Goal: Browse casually: Explore the website without a specific task or goal

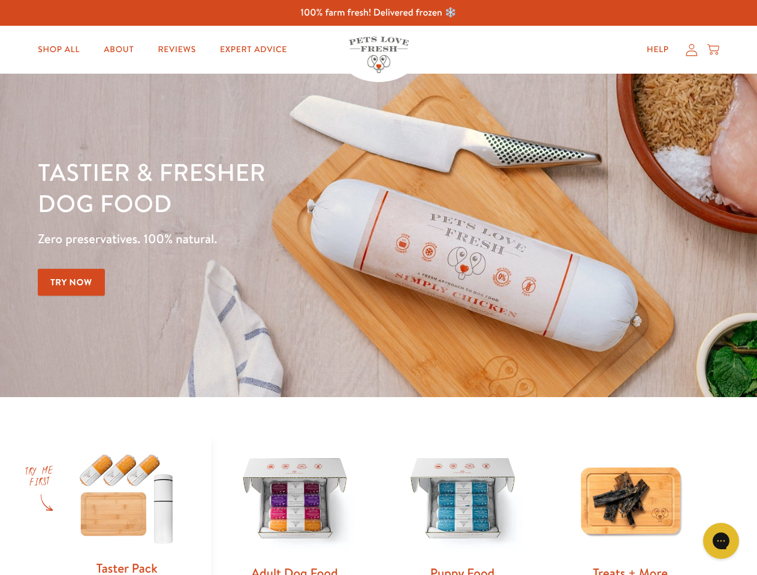
click at [378, 288] on div "Tastier & fresher dog food Zero preservatives. 100% natural. Try Now" at bounding box center [265, 235] width 454 height 158
click at [721, 541] on icon "Gorgias live chat" at bounding box center [720, 540] width 11 height 11
